Goal: Task Accomplishment & Management: Manage account settings

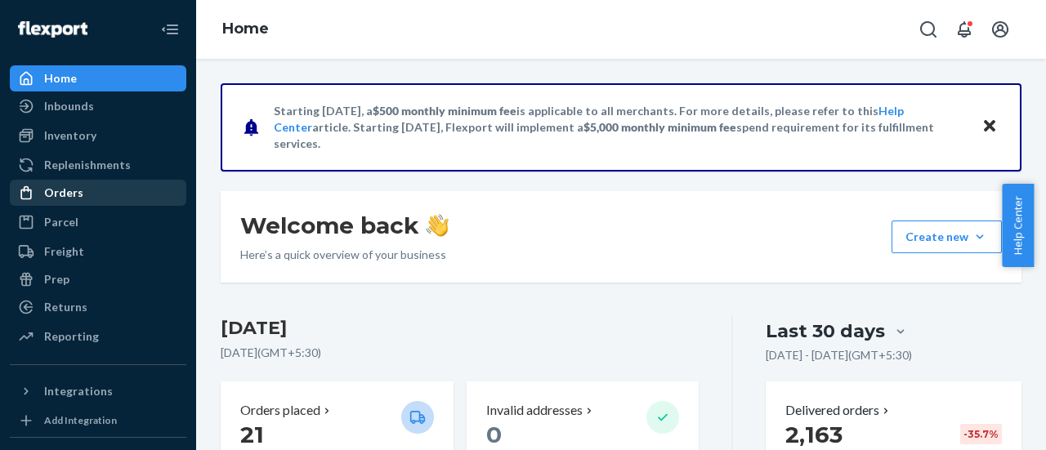
click at [92, 187] on div "Orders" at bounding box center [97, 192] width 173 height 23
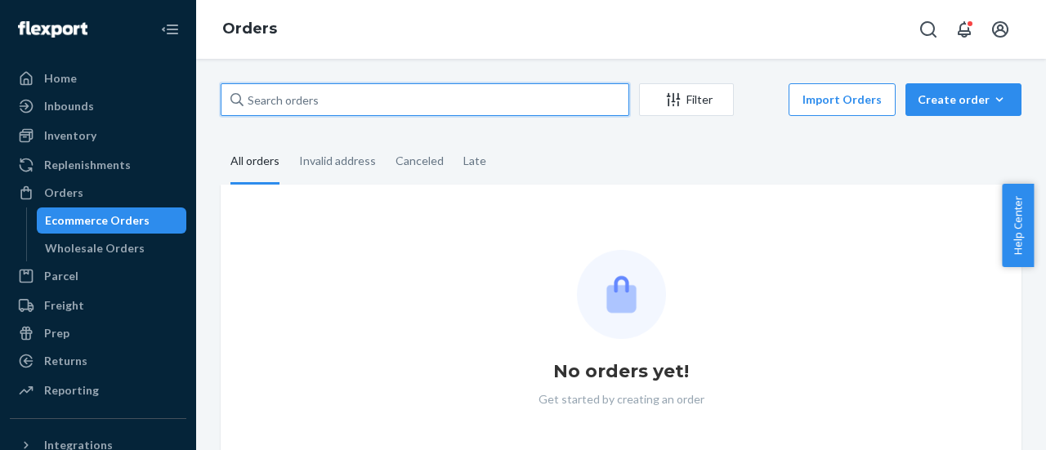
click at [280, 102] on input "text" at bounding box center [425, 99] width 409 height 33
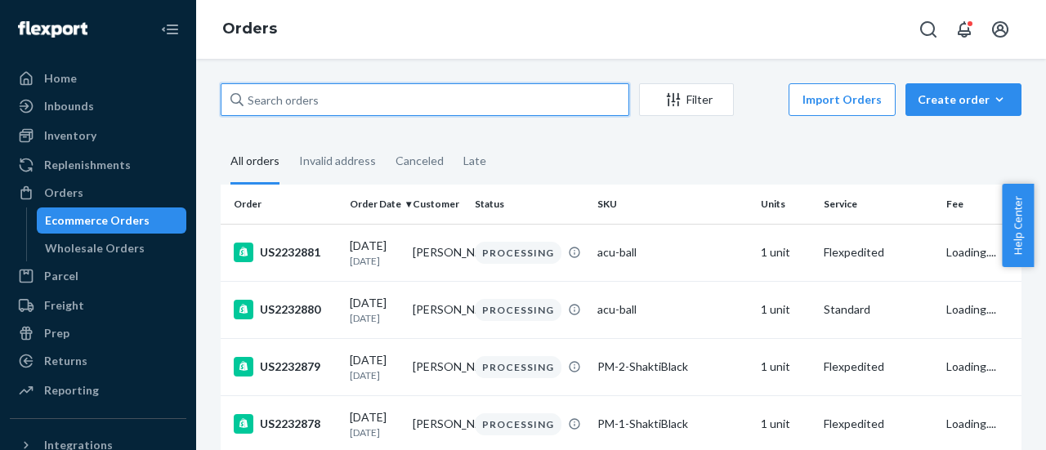
paste input "US2232748"
type input "US2232748"
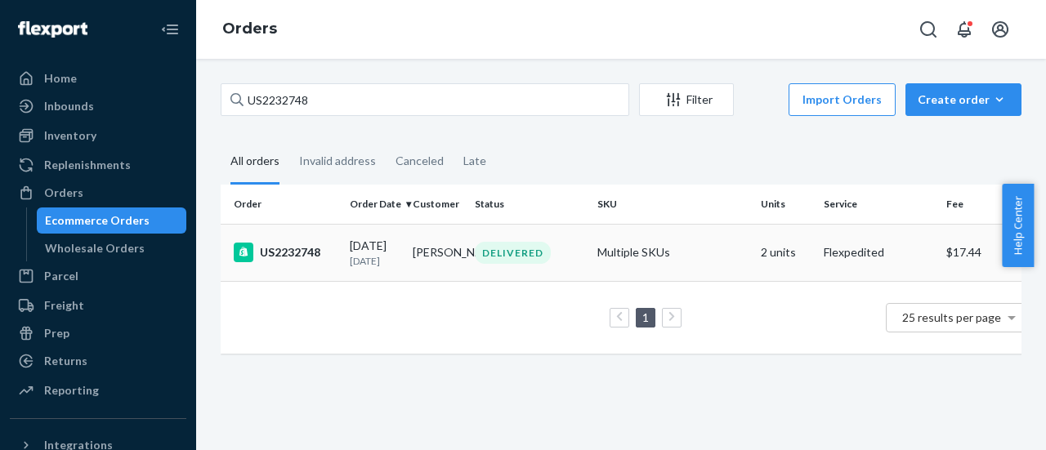
click at [299, 244] on div "US2232748" at bounding box center [285, 253] width 103 height 20
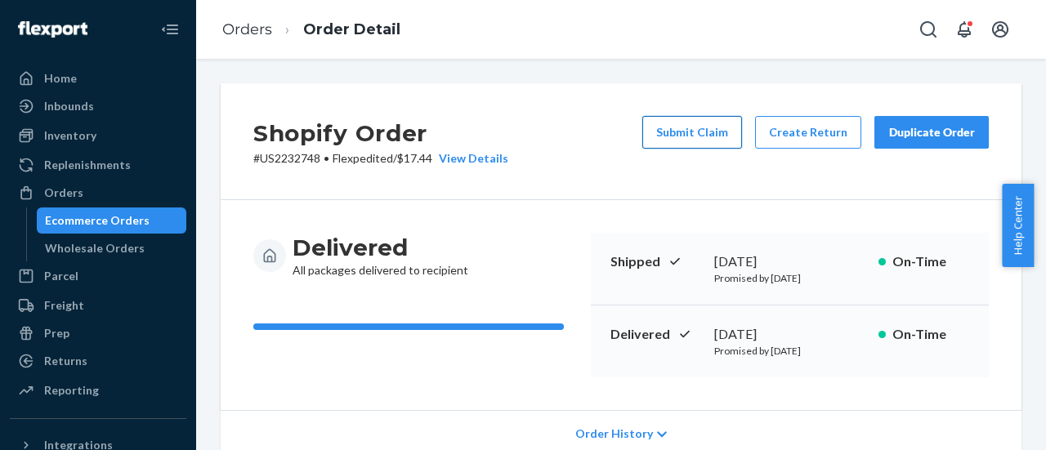
click at [695, 123] on button "Submit Claim" at bounding box center [692, 132] width 100 height 33
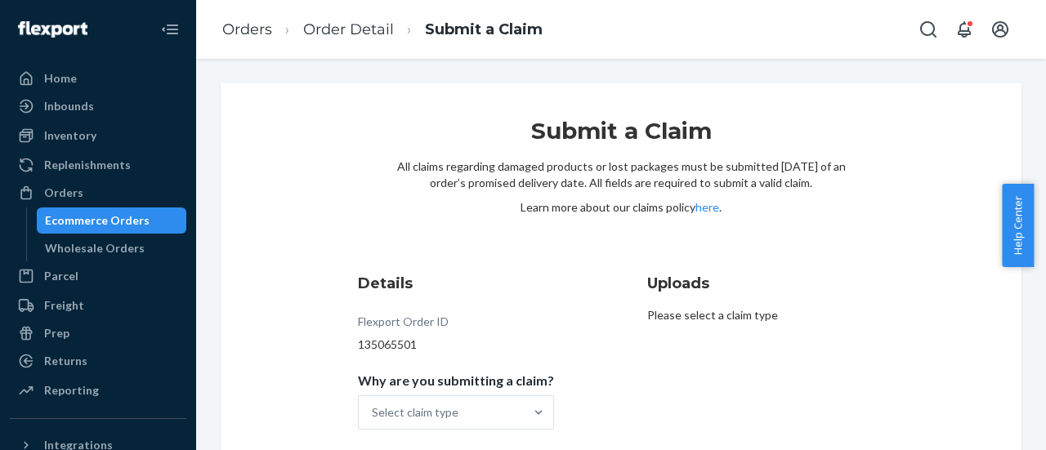
click at [585, 253] on div "Submit a Claim All claims regarding damaged products or lost packages must be s…" at bounding box center [621, 194] width 450 height 157
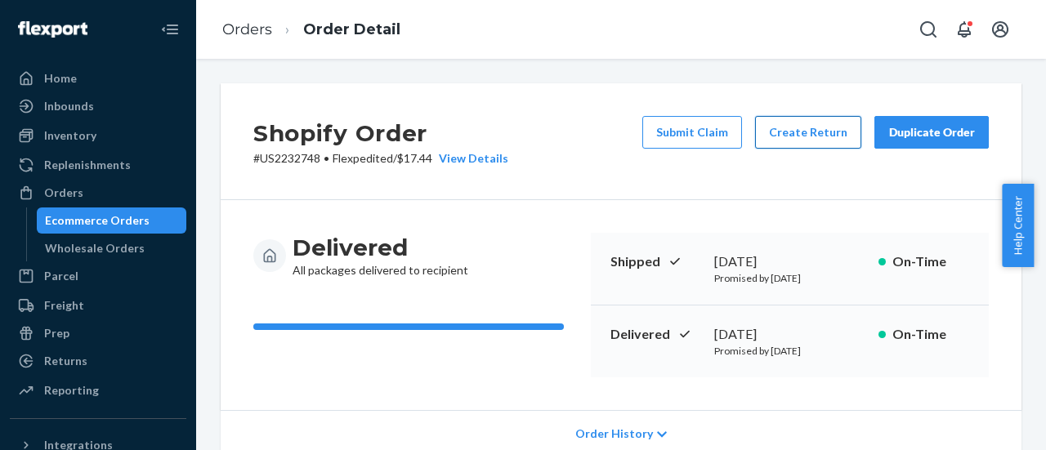
click at [789, 138] on button "Create Return" at bounding box center [808, 132] width 106 height 33
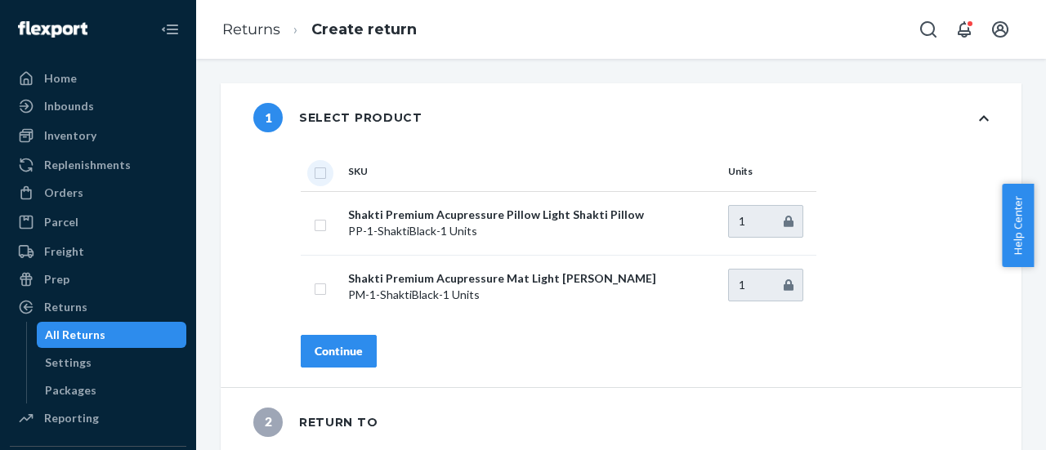
click at [322, 166] on input "checkbox" at bounding box center [320, 171] width 13 height 17
checkbox input "true"
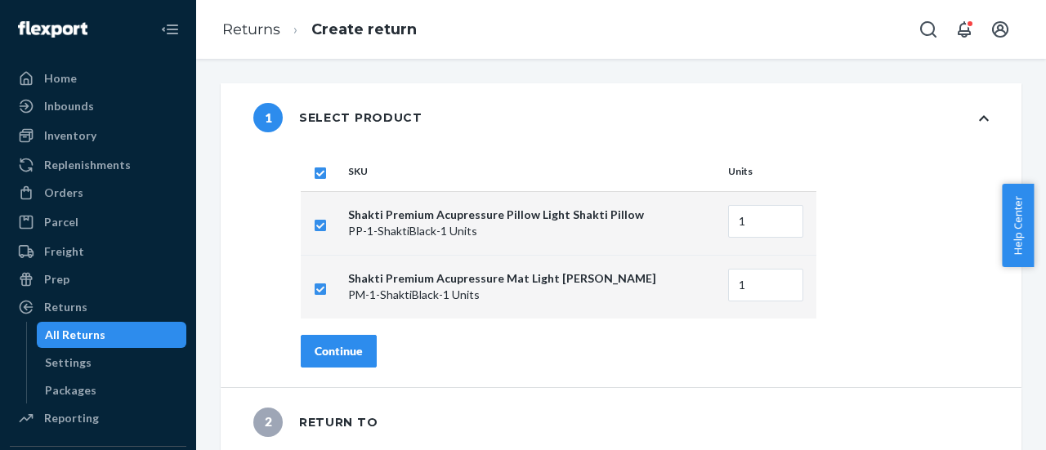
click at [350, 342] on button "Continue" at bounding box center [339, 351] width 76 height 33
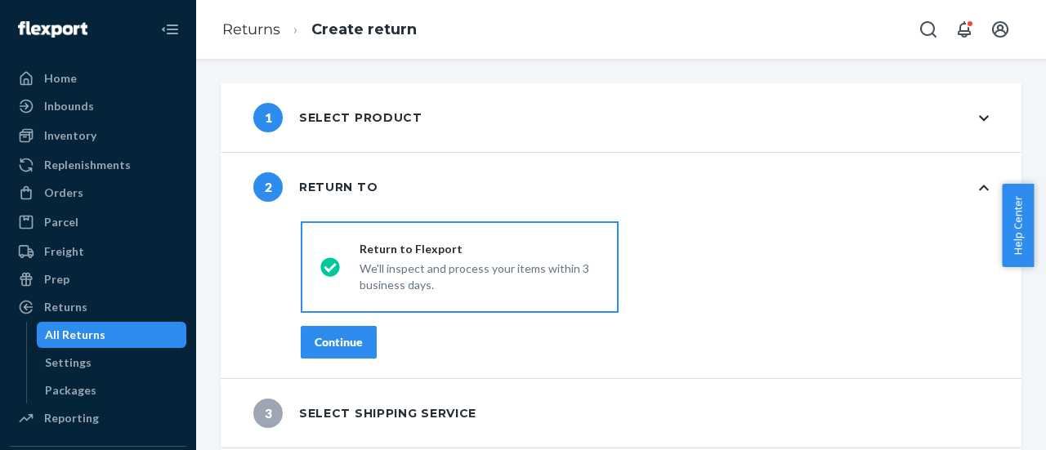
click at [350, 342] on div "Continue" at bounding box center [339, 342] width 48 height 16
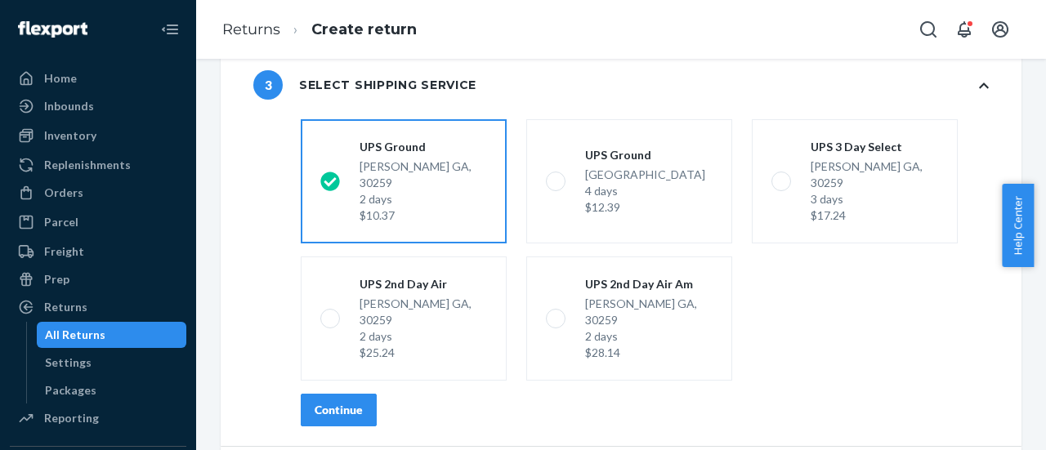
scroll to position [204, 0]
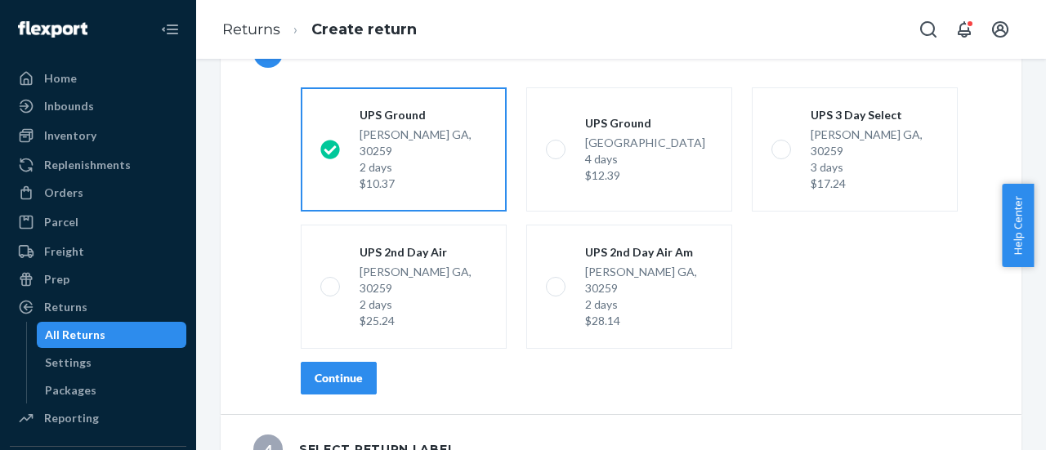
click at [351, 370] on div "Continue" at bounding box center [339, 378] width 48 height 16
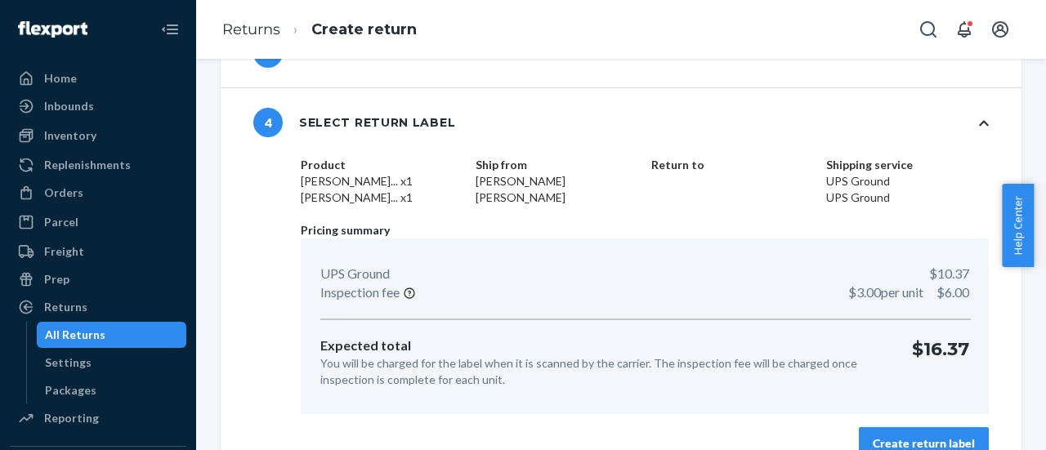
click at [889, 444] on div "Create return label" at bounding box center [924, 444] width 102 height 16
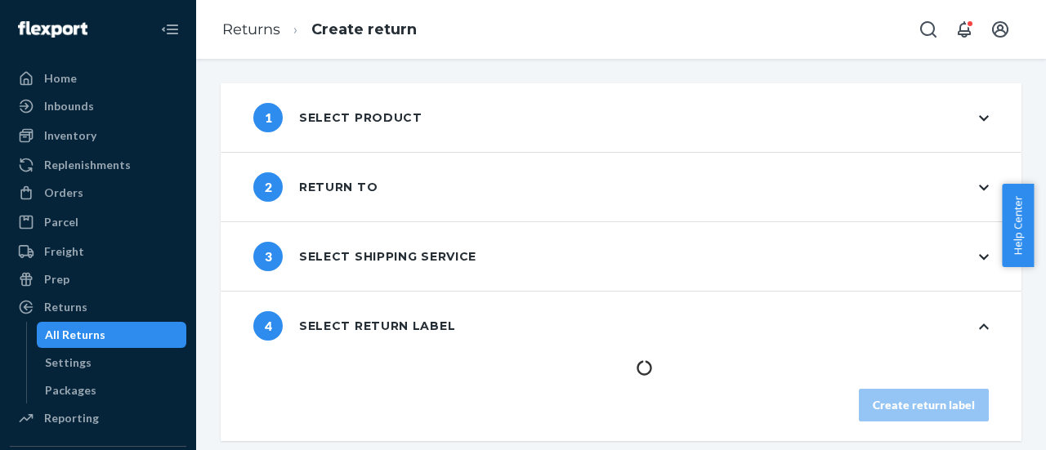
scroll to position [0, 0]
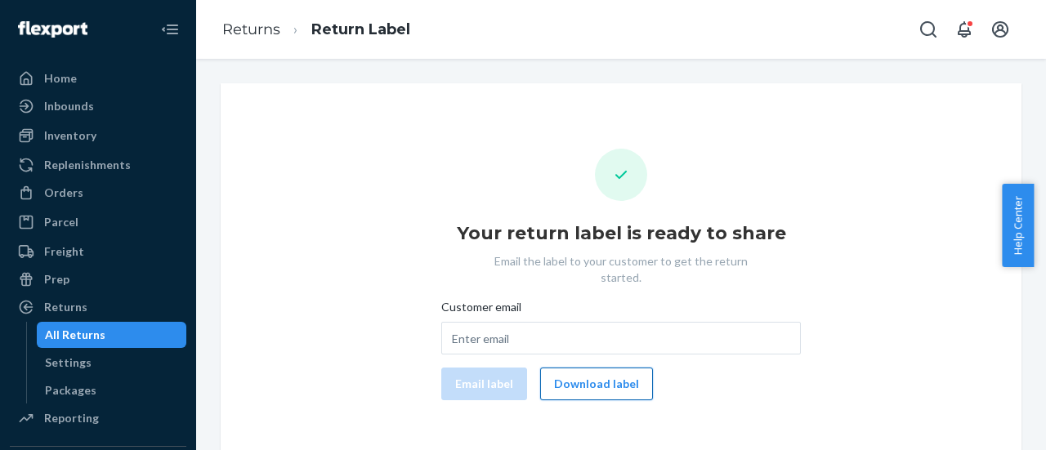
click at [569, 368] on button "Download label" at bounding box center [596, 384] width 113 height 33
